Goal: Task Accomplishment & Management: Complete application form

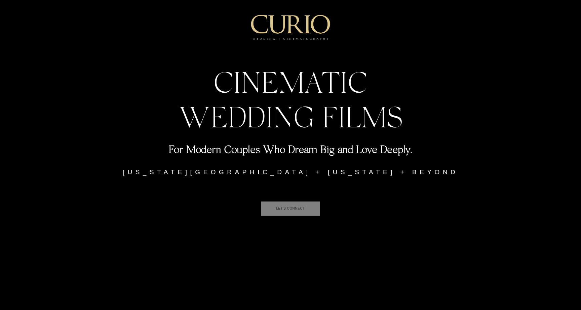
click at [288, 210] on span "LET'S CONNECT" at bounding box center [291, 208] width 60 height 14
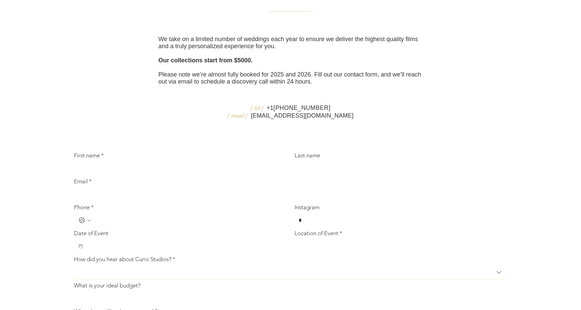
scroll to position [100, 0]
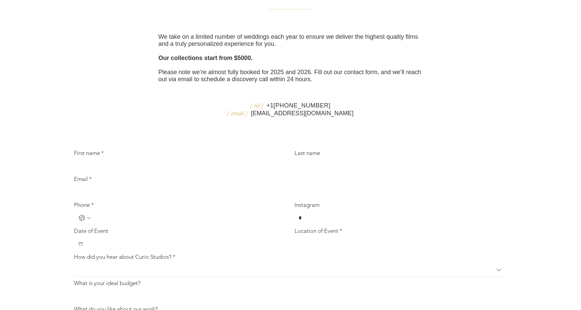
click at [105, 173] on input "First name *" at bounding box center [178, 165] width 209 height 13
type input "******"
type input "**********"
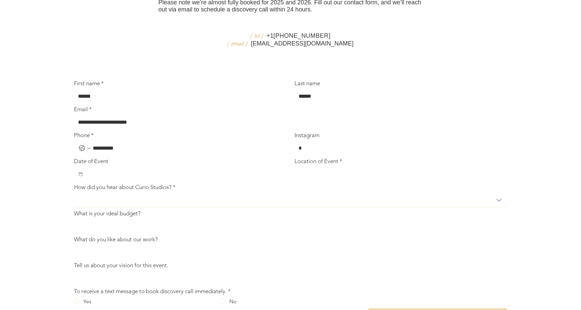
scroll to position [174, 0]
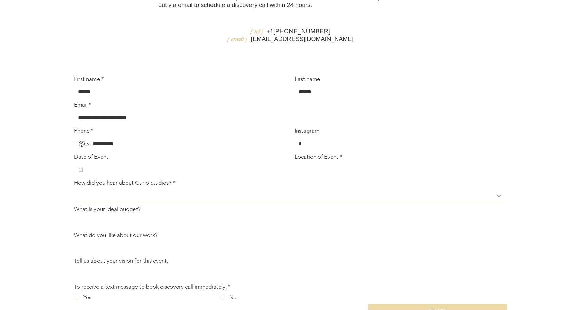
click at [116, 176] on input "Date of Event" at bounding box center [182, 169] width 199 height 13
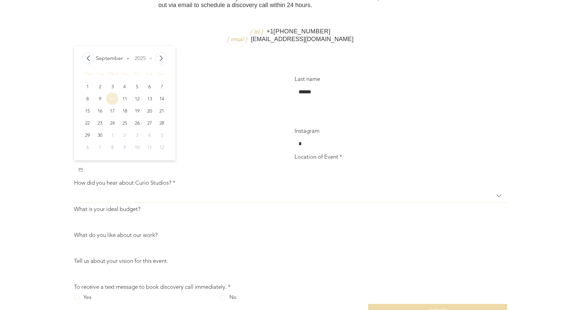
click at [152, 61] on icon "Select year 2025" at bounding box center [150, 58] width 8 height 6
click at [142, 74] on div "2026" at bounding box center [143, 68] width 26 height 12
click at [117, 61] on span "September" at bounding box center [109, 58] width 27 height 6
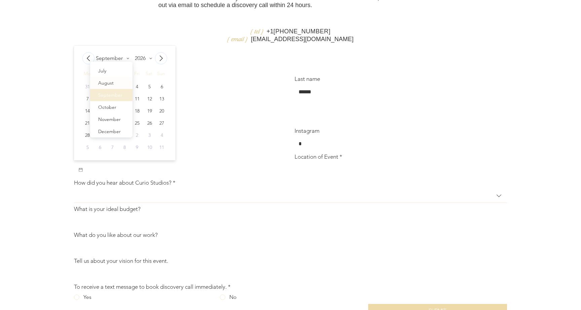
click at [110, 87] on div "August" at bounding box center [105, 83] width 15 height 8
click at [164, 93] on div "2" at bounding box center [162, 86] width 12 height 12
type input "**********"
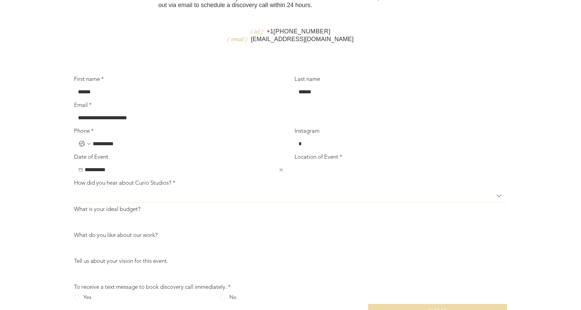
scroll to position [215, 0]
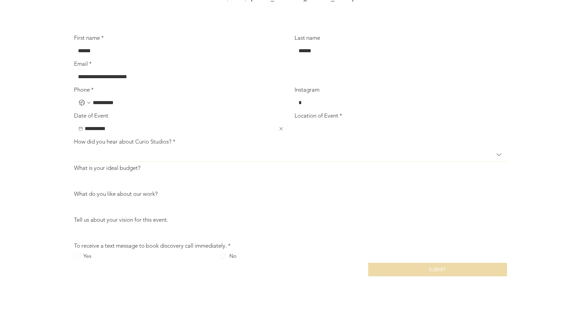
click at [325, 135] on input "Location of Event *" at bounding box center [399, 128] width 209 height 13
type input "**********"
click at [134, 157] on span "How did you hear about Curio Studios?" at bounding box center [286, 154] width 416 height 6
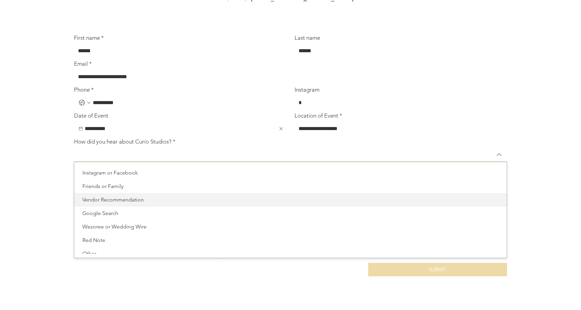
scroll to position [7, 0]
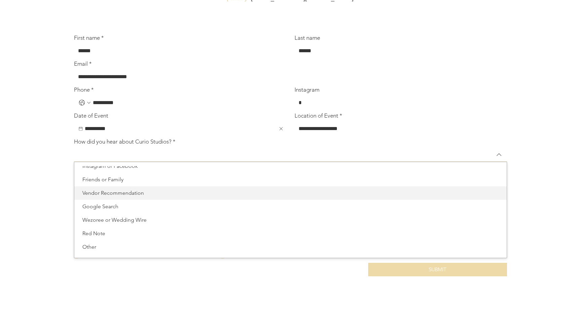
click at [132, 197] on span "Vendor Recommendation" at bounding box center [290, 193] width 425 height 8
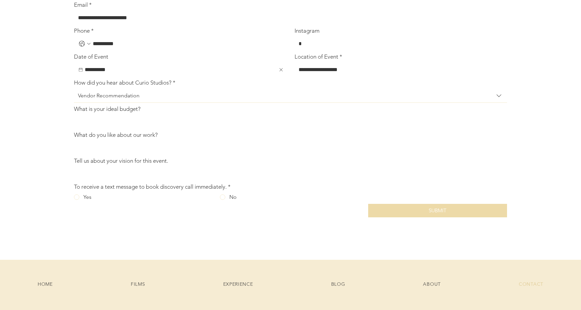
scroll to position [274, 0]
click at [77, 199] on div "Inquiry Form" at bounding box center [76, 195] width 5 height 5
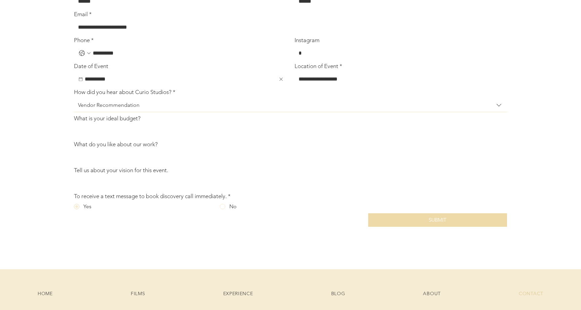
scroll to position [280, 0]
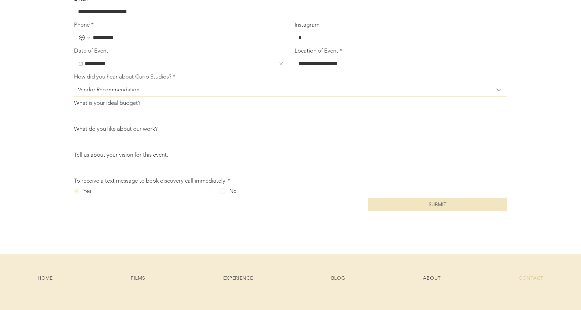
click at [409, 211] on button "SUBMIT" at bounding box center [437, 203] width 139 height 13
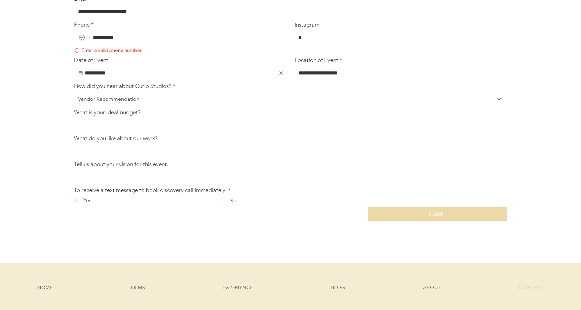
click at [89, 40] on icon "Phone. Phone. Select a country code" at bounding box center [88, 37] width 5 height 5
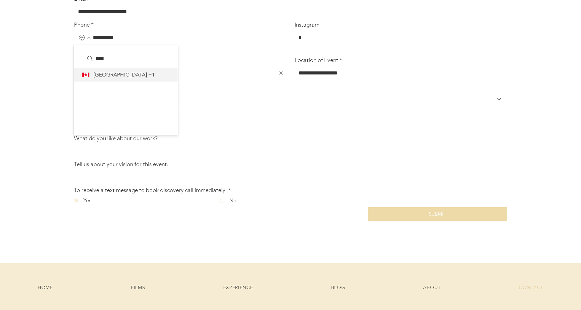
type input "****"
click at [102, 81] on div "Canada Canada +1" at bounding box center [126, 74] width 104 height 13
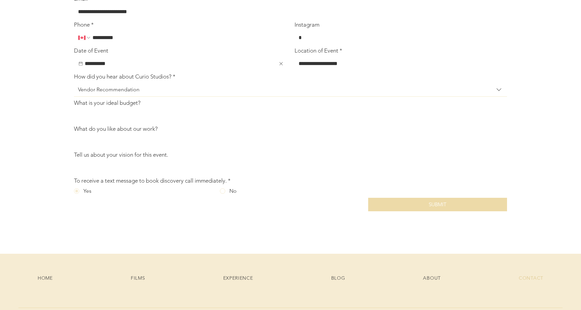
click at [397, 211] on button "SUBMIT" at bounding box center [437, 203] width 139 height 13
